Goal: Transaction & Acquisition: Purchase product/service

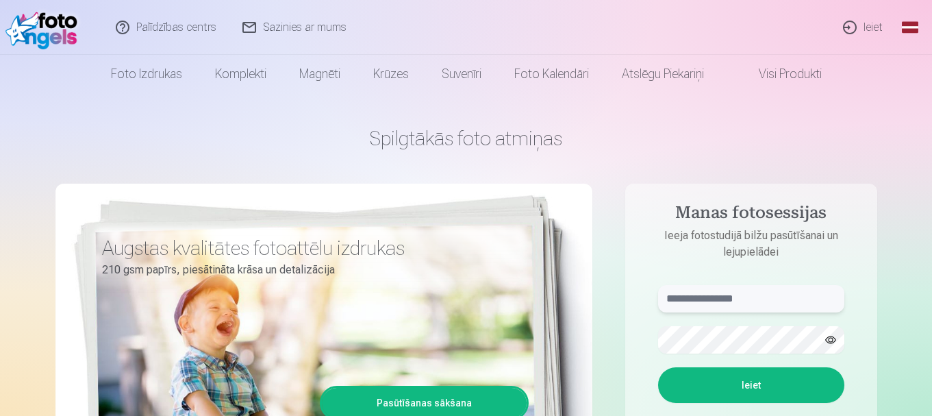
click at [785, 297] on input "text" at bounding box center [751, 298] width 186 height 27
type input "**********"
click at [734, 381] on button "Ieiet" at bounding box center [751, 385] width 186 height 36
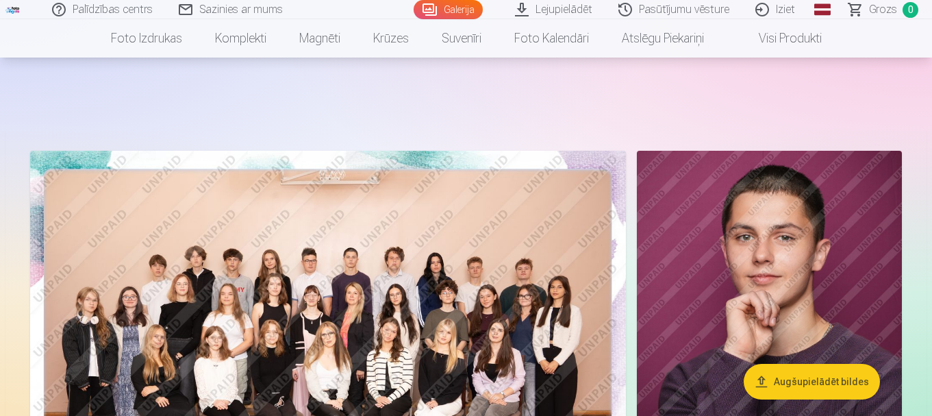
scroll to position [68, 0]
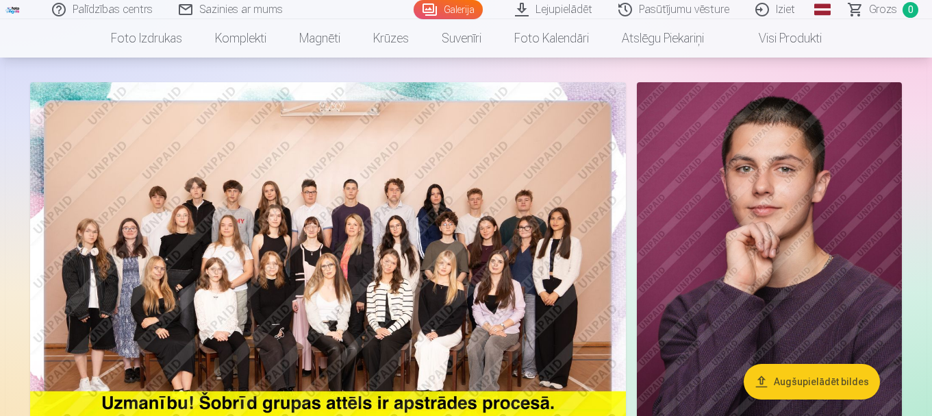
click at [392, 270] on img at bounding box center [328, 280] width 596 height 397
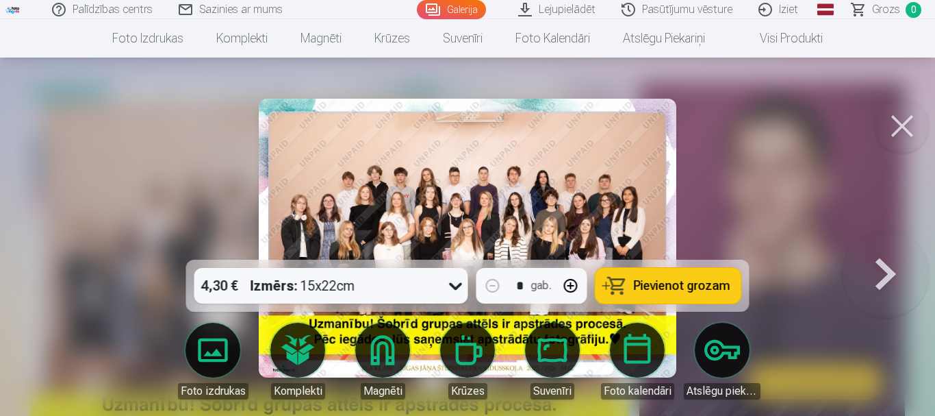
click at [462, 184] on img at bounding box center [468, 238] width 418 height 279
click at [600, 177] on img at bounding box center [468, 238] width 418 height 279
click at [470, 176] on img at bounding box center [468, 238] width 418 height 279
click at [890, 246] on button at bounding box center [886, 238] width 88 height 16
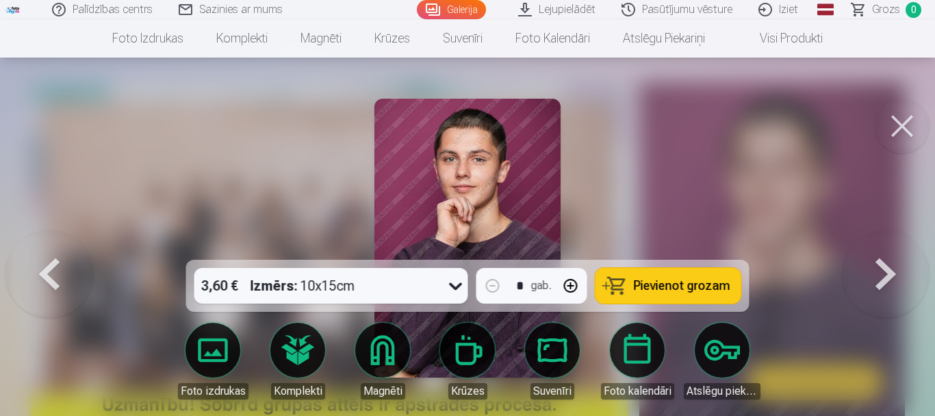
click at [905, 127] on button at bounding box center [902, 126] width 55 height 55
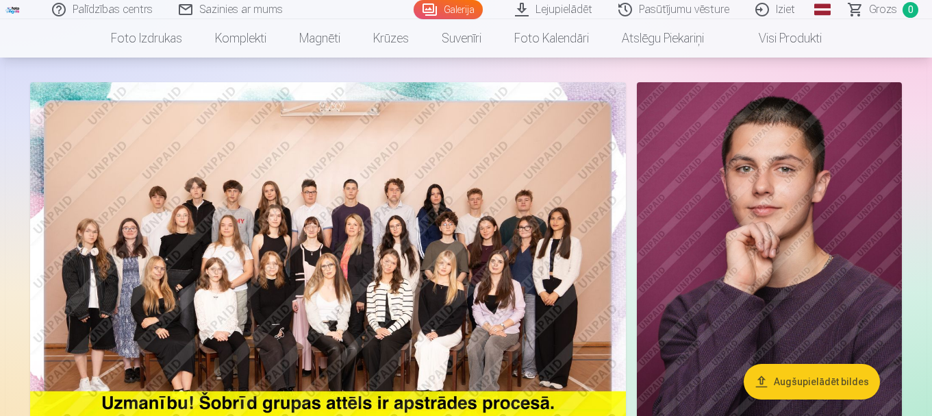
click at [415, 218] on img at bounding box center [328, 280] width 596 height 397
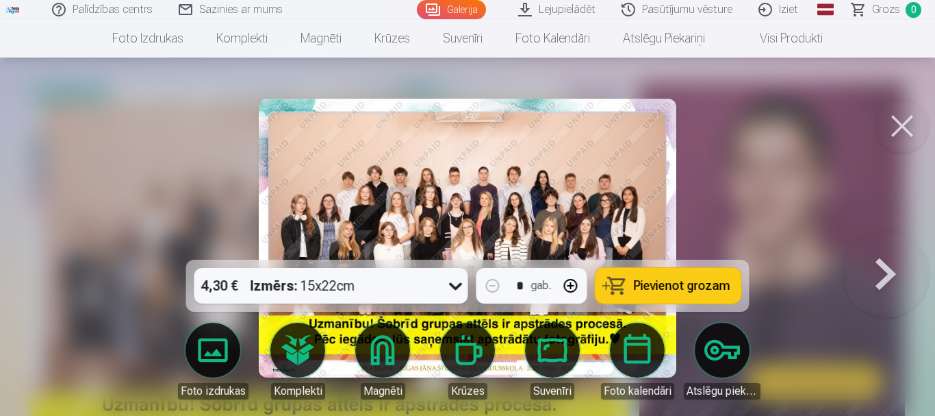
click at [894, 130] on button at bounding box center [902, 126] width 55 height 55
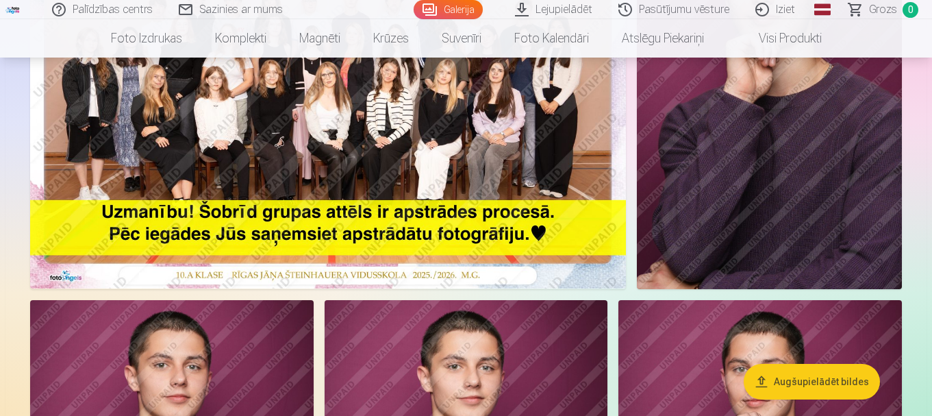
scroll to position [709, 0]
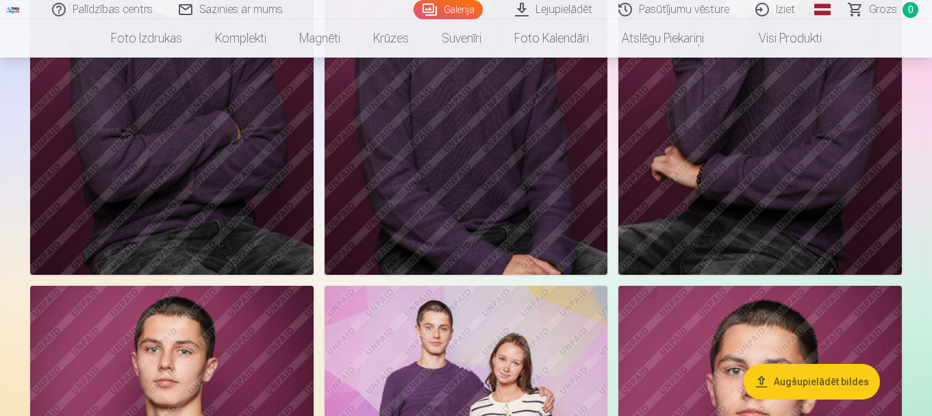
click at [418, 138] on img at bounding box center [467, 62] width 284 height 425
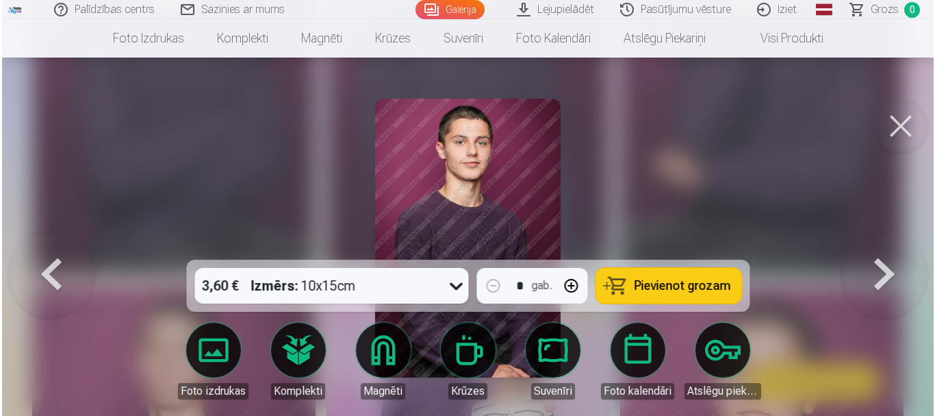
scroll to position [711, 0]
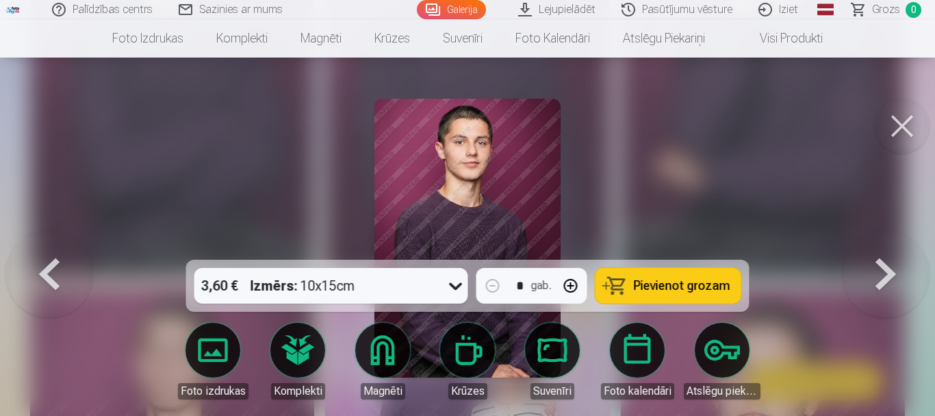
click at [466, 200] on img at bounding box center [468, 238] width 186 height 279
click at [911, 121] on button at bounding box center [902, 126] width 55 height 55
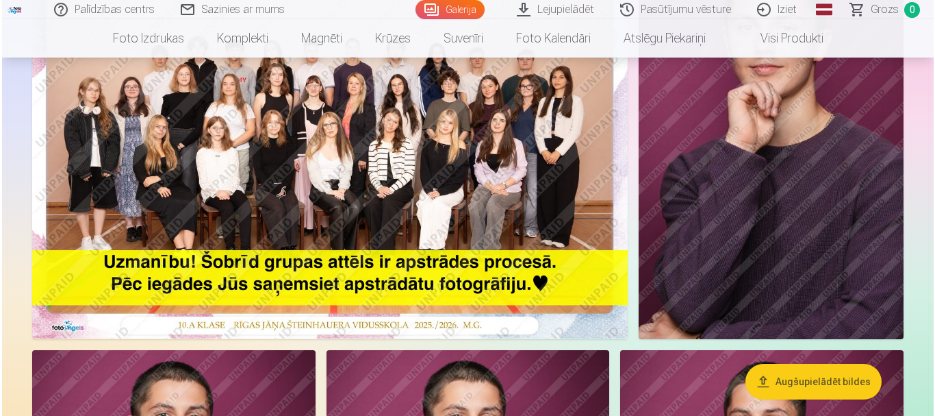
scroll to position [120, 0]
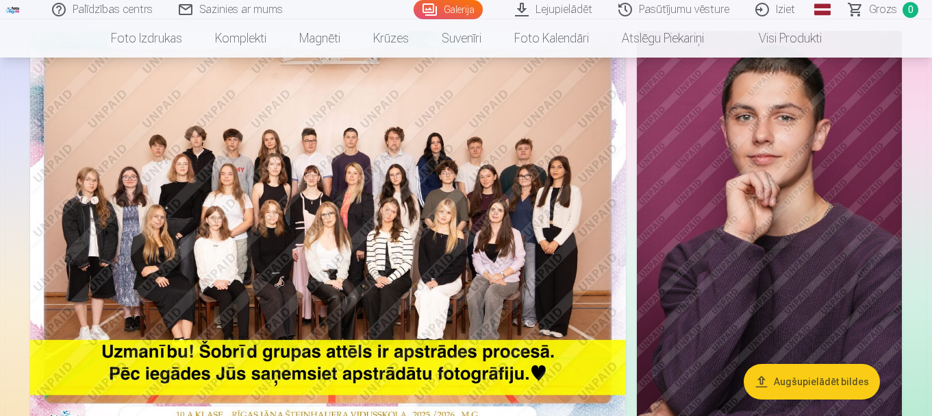
click at [534, 374] on img at bounding box center [328, 229] width 596 height 397
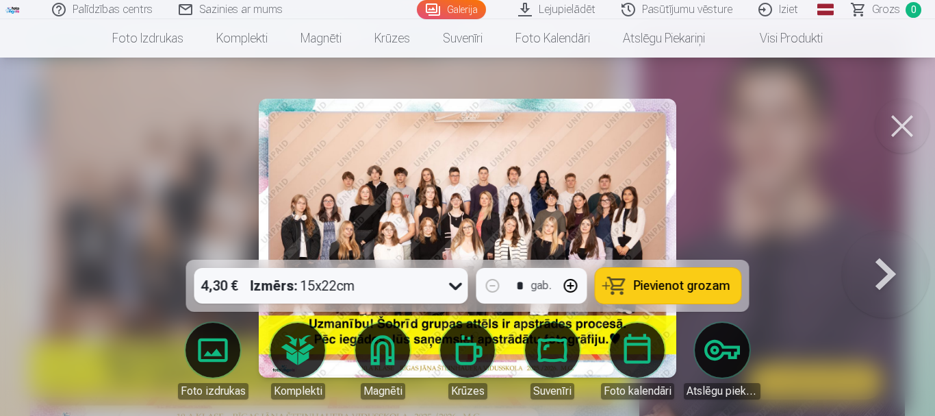
click at [440, 183] on img at bounding box center [468, 238] width 418 height 279
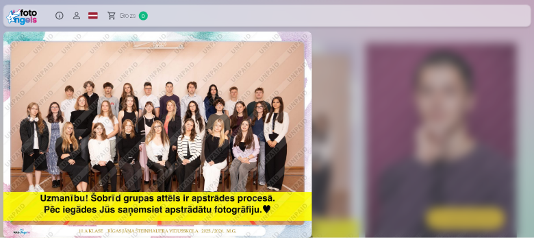
scroll to position [163, 0]
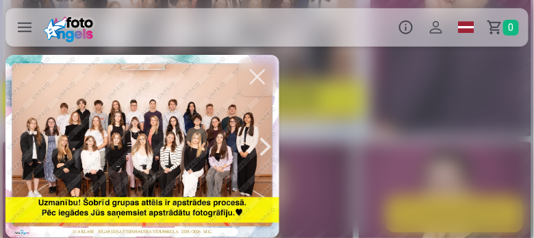
click at [261, 151] on div at bounding box center [265, 146] width 27 height 183
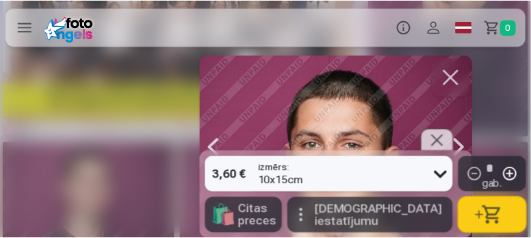
scroll to position [0, 534]
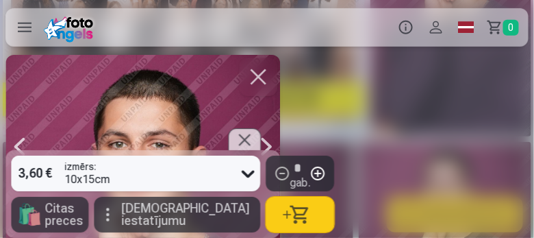
drag, startPoint x: 209, startPoint y: 119, endPoint x: 157, endPoint y: 95, distance: 57.6
drag, startPoint x: 157, startPoint y: 95, endPoint x: 431, endPoint y: 123, distance: 275.4
click at [432, 127] on div "3,60 € izmērs : 10x15cm * gab. 🛍 Citas preces Vairāk iestatījumu" at bounding box center [267, 146] width 534 height 183
click at [260, 77] on button "button" at bounding box center [258, 77] width 38 height 38
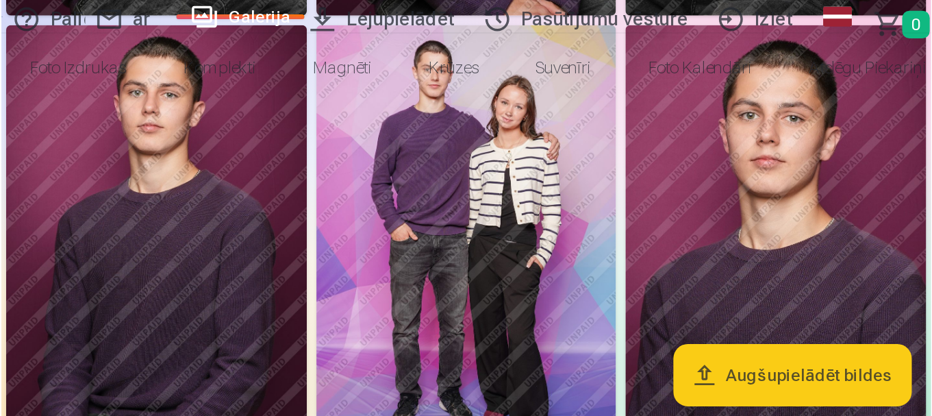
scroll to position [465, 0]
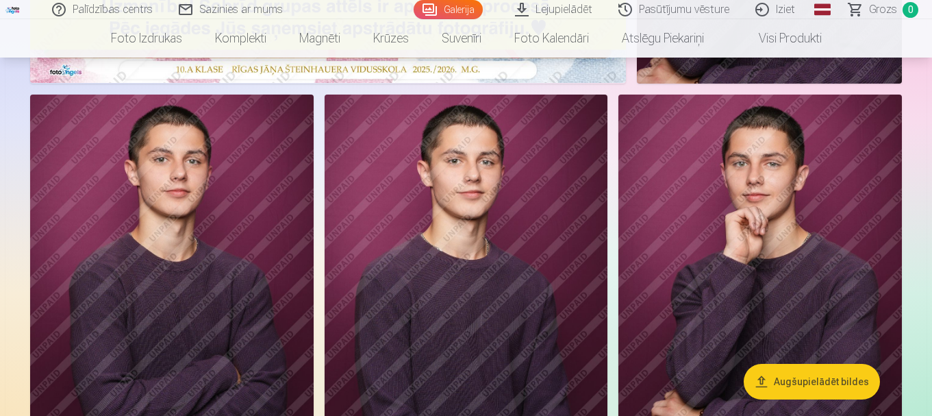
click at [773, 254] on img at bounding box center [760, 307] width 284 height 425
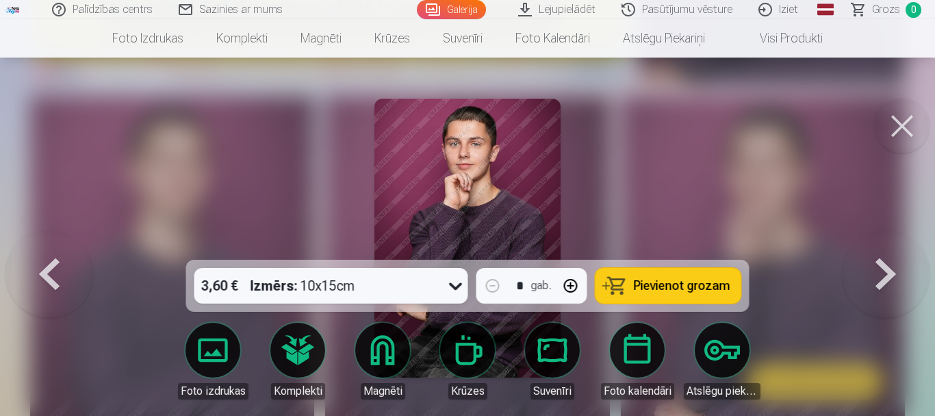
click at [483, 183] on img at bounding box center [468, 238] width 186 height 279
click at [485, 170] on img at bounding box center [468, 238] width 186 height 279
click at [916, 126] on button at bounding box center [902, 126] width 55 height 55
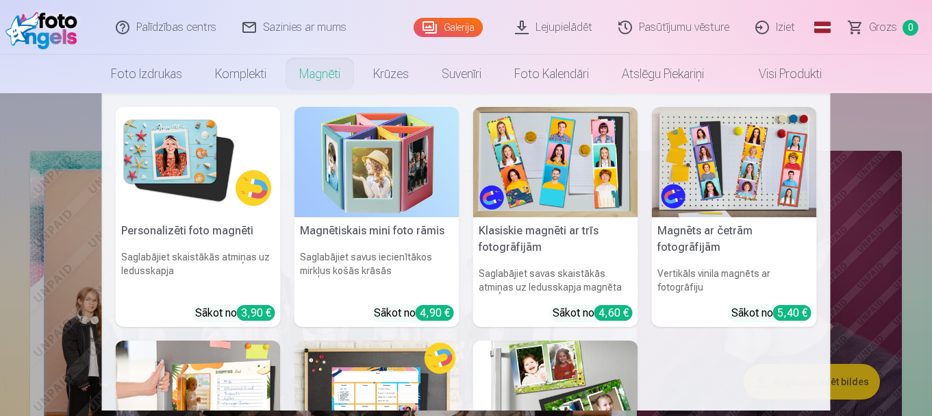
click at [319, 70] on link "Magnēti" at bounding box center [320, 74] width 74 height 38
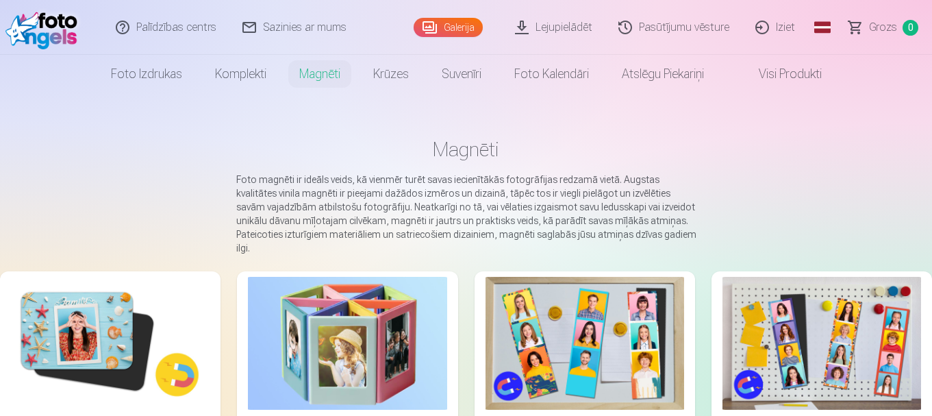
click at [138, 326] on img at bounding box center [110, 343] width 199 height 133
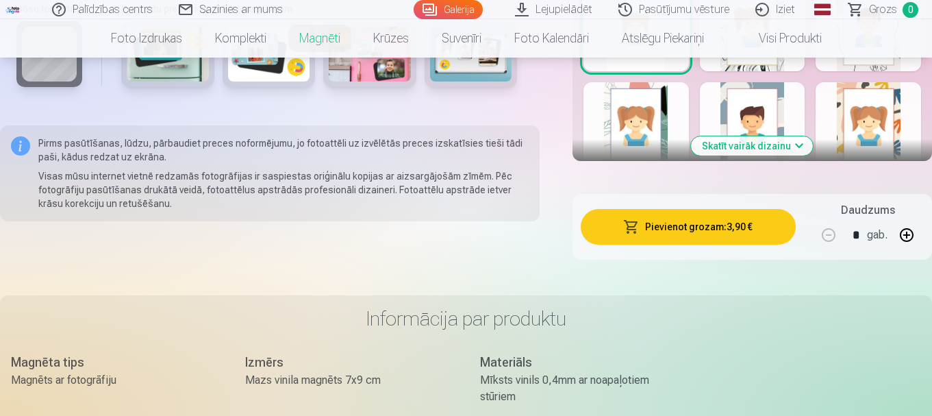
scroll to position [504, 0]
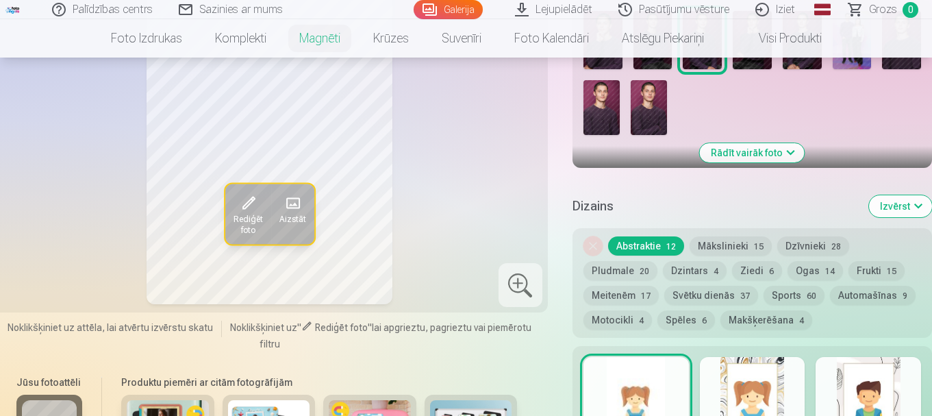
click at [882, 53] on nav "Foto izdrukas Augstas kvalitātes fotoattēlu izdrukas 210 gsm papīrs, piesātināt…" at bounding box center [466, 38] width 932 height 38
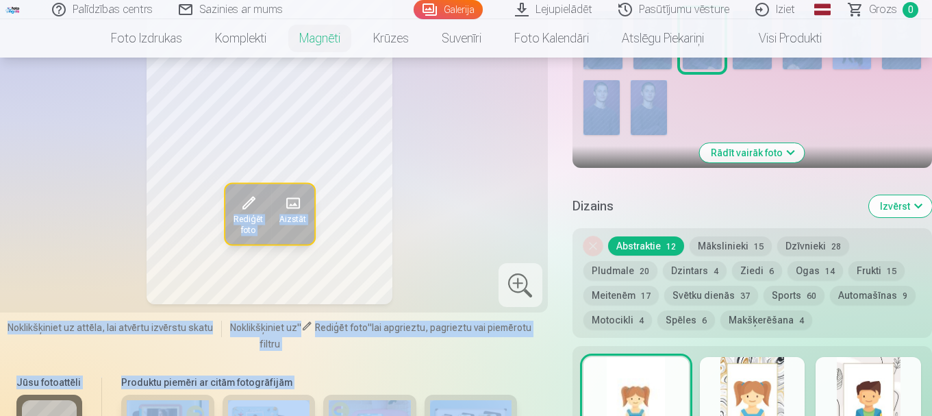
drag, startPoint x: 882, startPoint y: 53, endPoint x: 892, endPoint y: 68, distance: 17.9
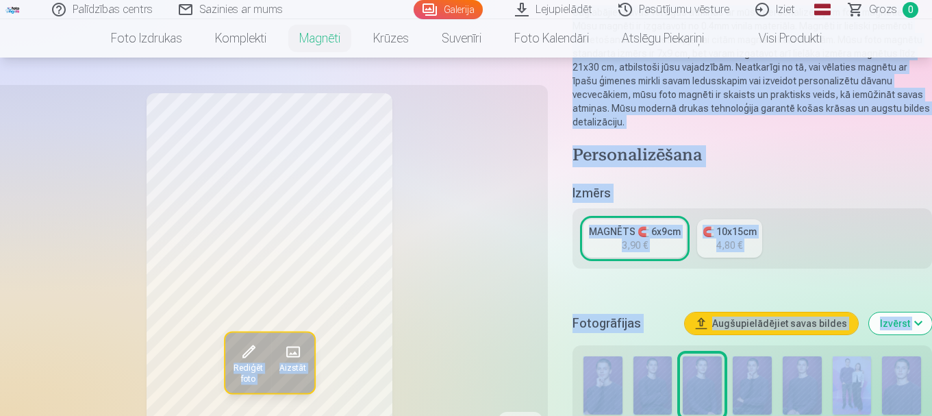
scroll to position [457, 0]
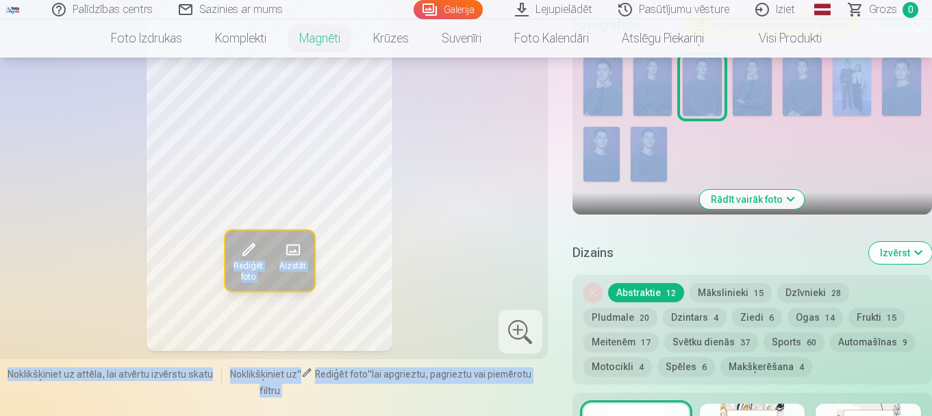
click at [779, 172] on div at bounding box center [752, 119] width 349 height 135
